Goal: Browse casually

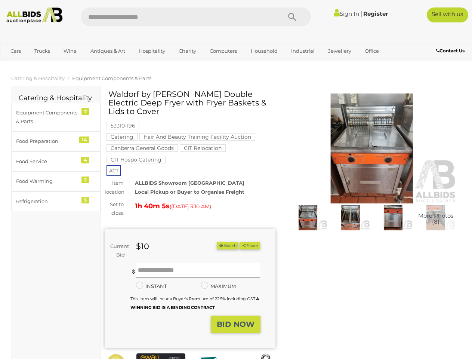
click at [236, 179] on div "Waldorf by [PERSON_NAME] Double Electric Deep Fryer with Fryer Baskets & Lids t…" at bounding box center [190, 240] width 171 height 301
click at [292, 17] on icon "Search" at bounding box center [292, 17] width 8 height 11
click at [16, 51] on link "Cars" at bounding box center [16, 51] width 20 height 12
click at [42, 51] on link "Trucks" at bounding box center [42, 51] width 25 height 12
click at [70, 51] on link "Wine" at bounding box center [70, 51] width 23 height 12
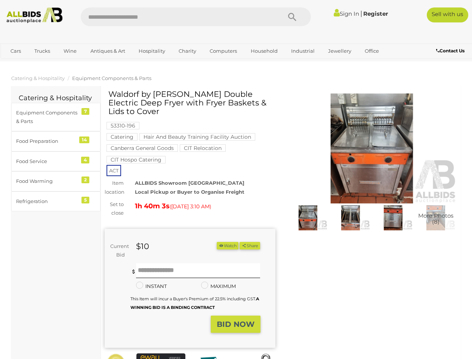
click at [107, 51] on link "Antiques & Art" at bounding box center [108, 51] width 44 height 12
click at [151, 51] on link "Hospitality" at bounding box center [152, 51] width 36 height 12
click at [187, 51] on link "Charity" at bounding box center [187, 51] width 27 height 12
click at [222, 51] on link "Computers" at bounding box center [223, 51] width 37 height 12
click at [263, 51] on link "Household" at bounding box center [264, 51] width 37 height 12
